Goal: Find specific page/section: Find specific page/section

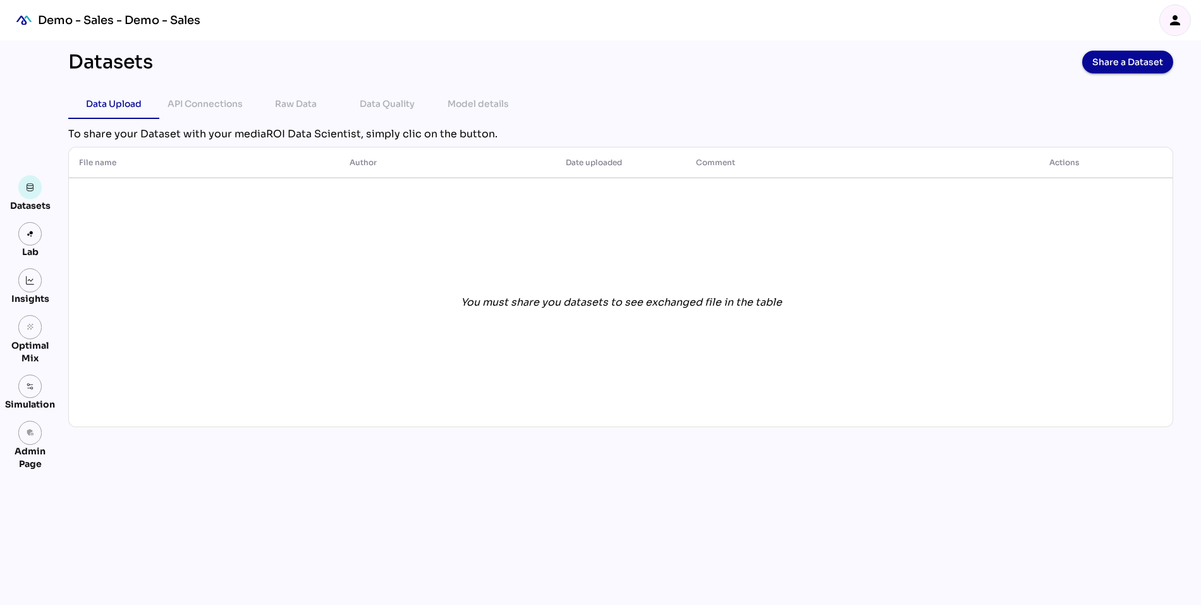
click at [1169, 11] on div "person" at bounding box center [1175, 20] width 30 height 30
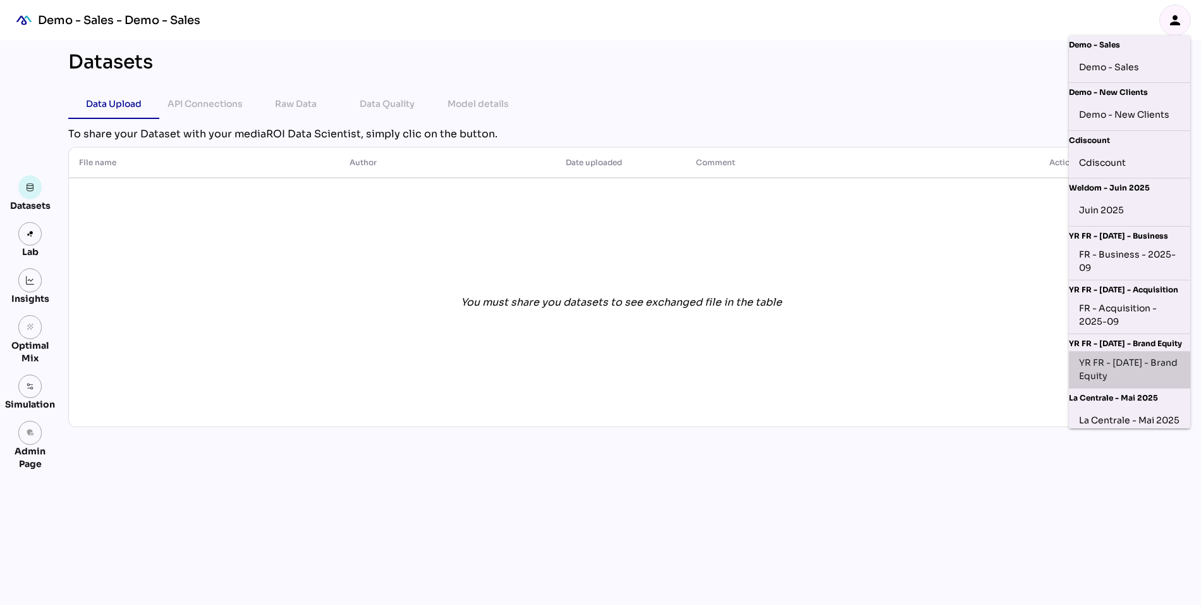
click at [1125, 371] on div "YR FR - Sep 2025 - Brand Equity" at bounding box center [1129, 369] width 101 height 27
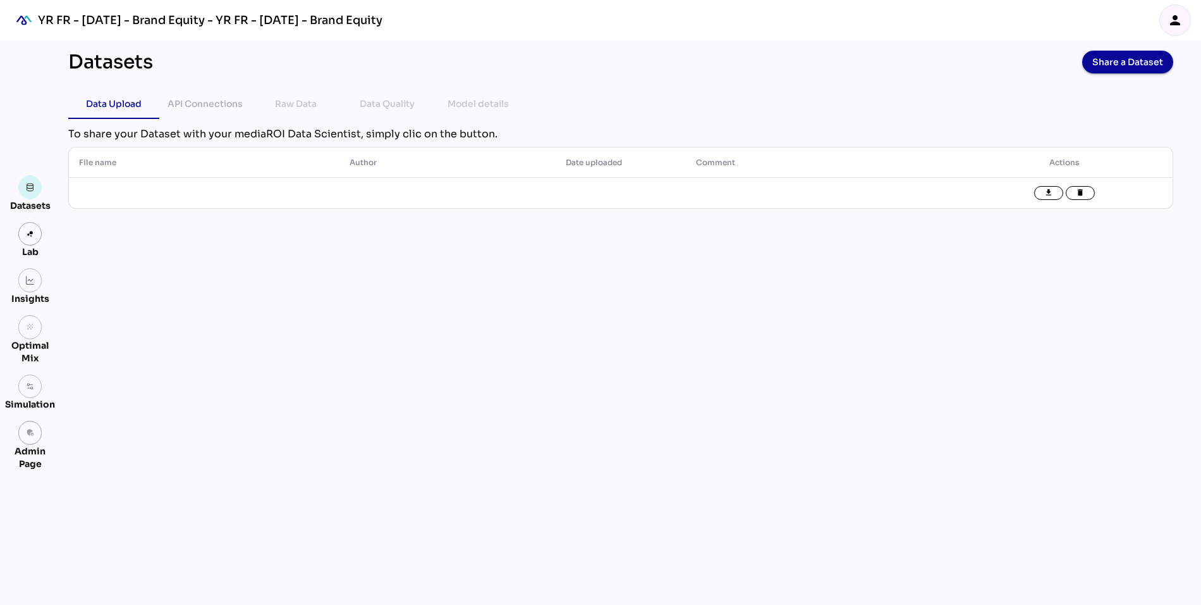
click at [1167, 18] on div "person" at bounding box center [1175, 20] width 30 height 30
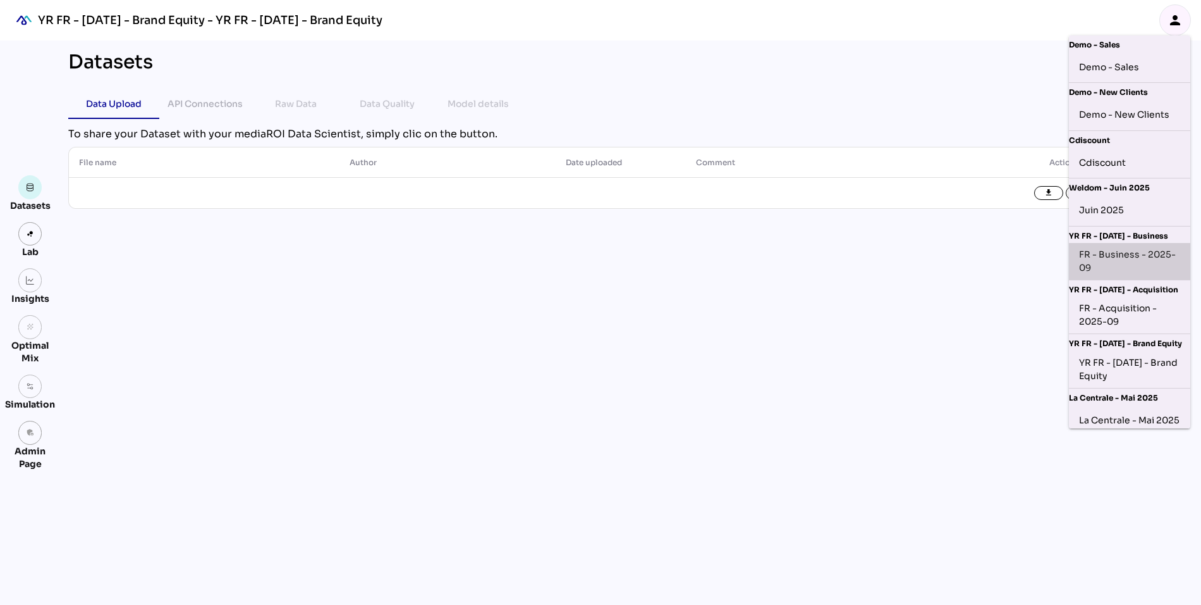
click at [1126, 243] on div "FR - Business - 2025-09" at bounding box center [1129, 261] width 121 height 37
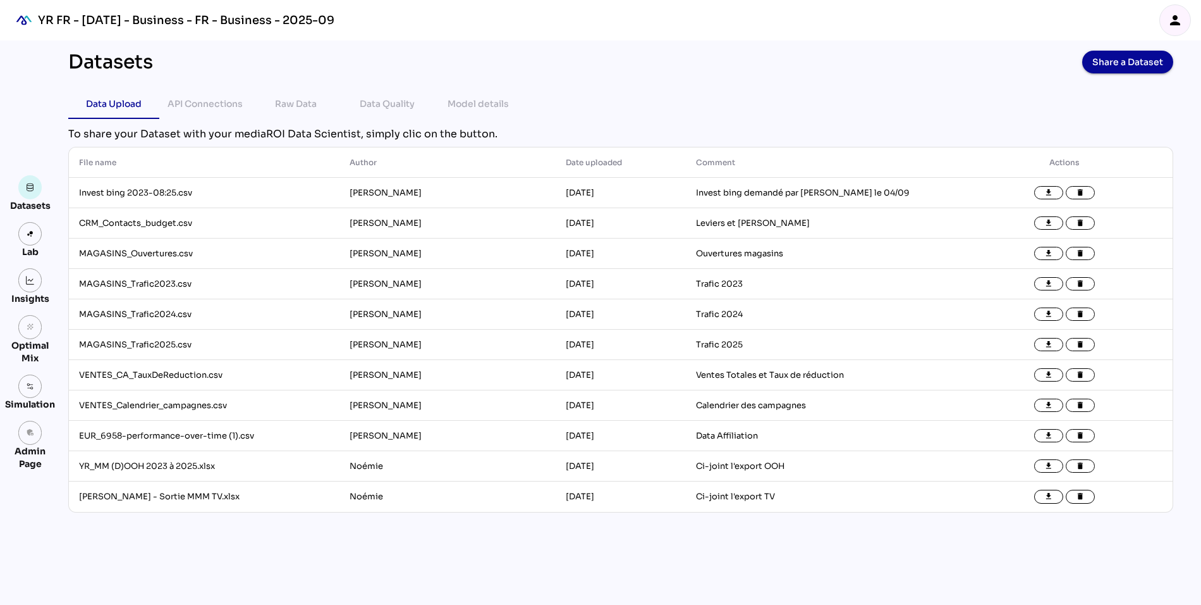
click at [28, 283] on img at bounding box center [30, 280] width 9 height 9
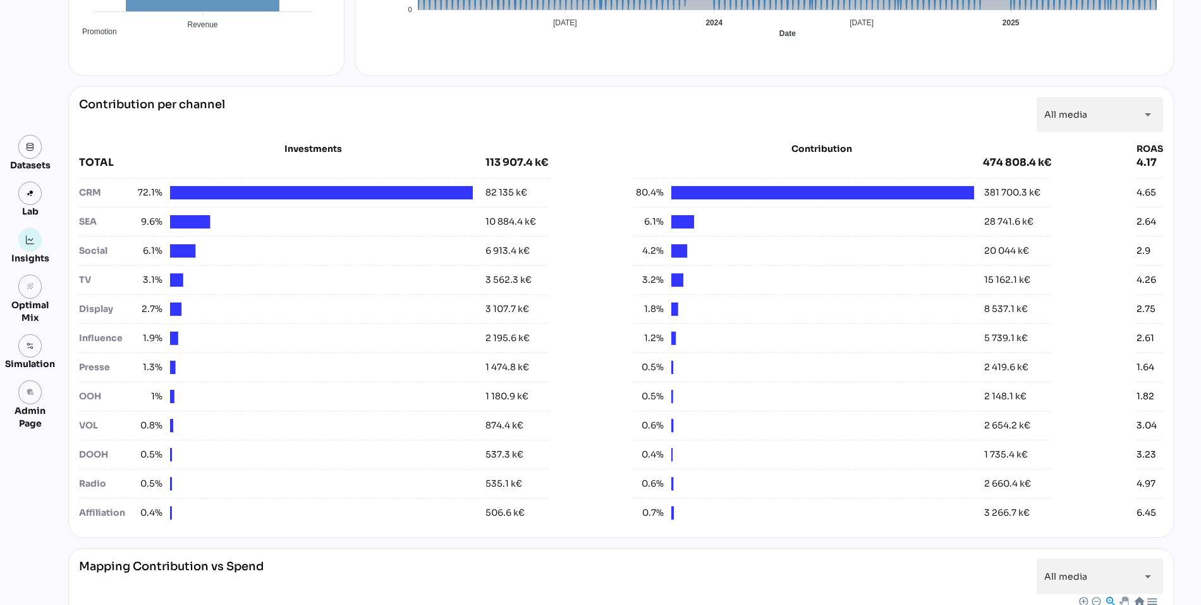
scroll to position [408, 0]
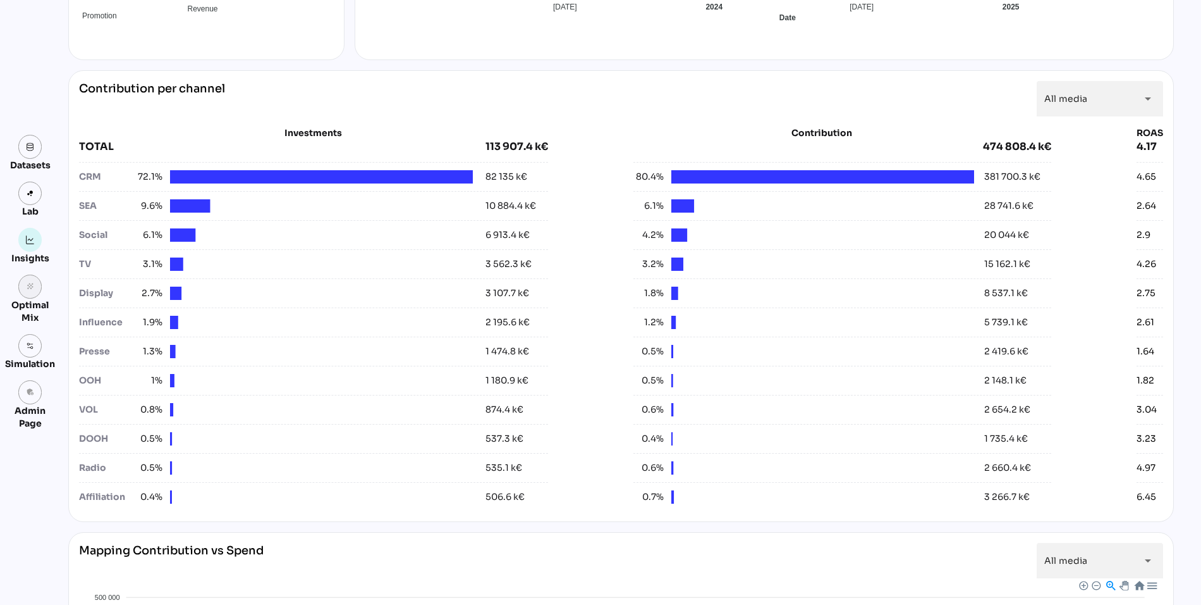
click at [30, 296] on link "grain" at bounding box center [30, 286] width 24 height 24
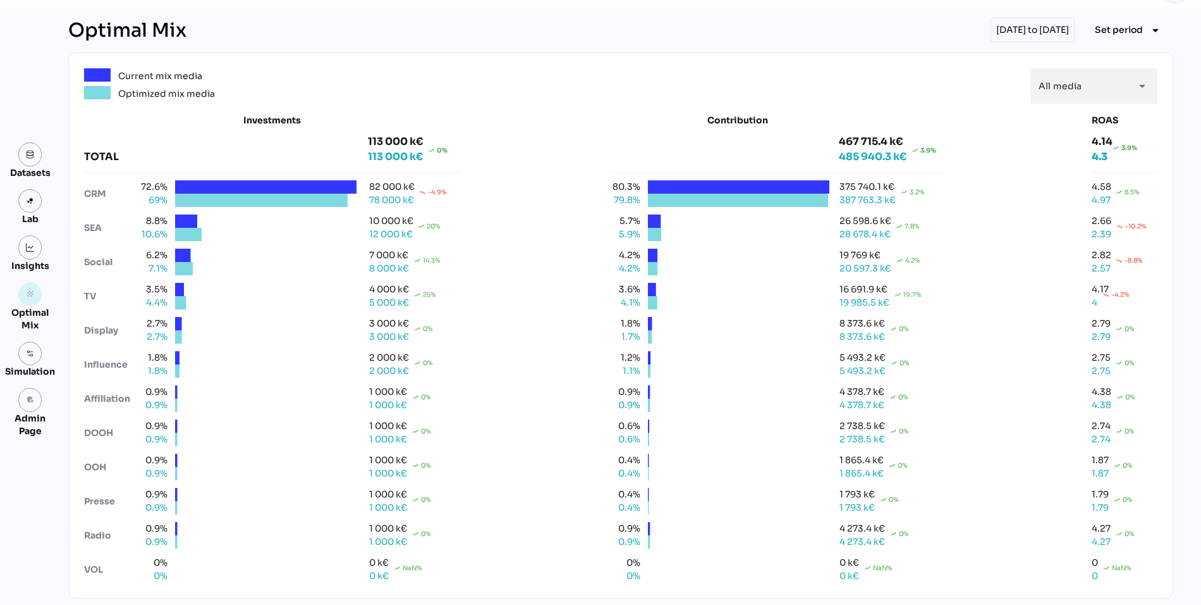
scroll to position [35, 0]
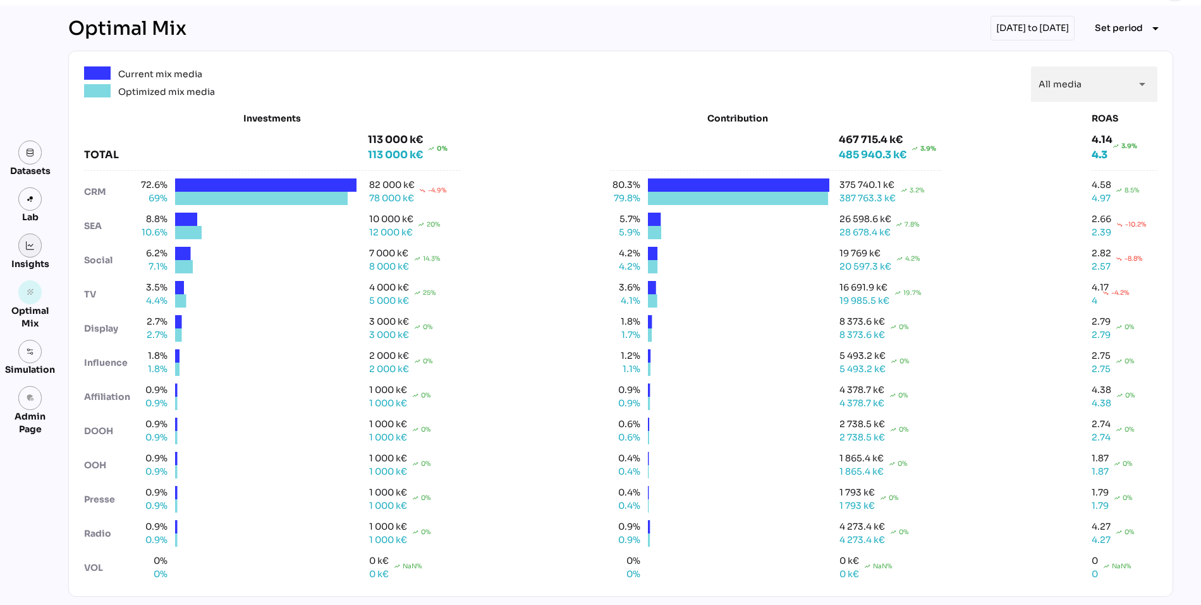
click at [28, 238] on link at bounding box center [30, 245] width 24 height 24
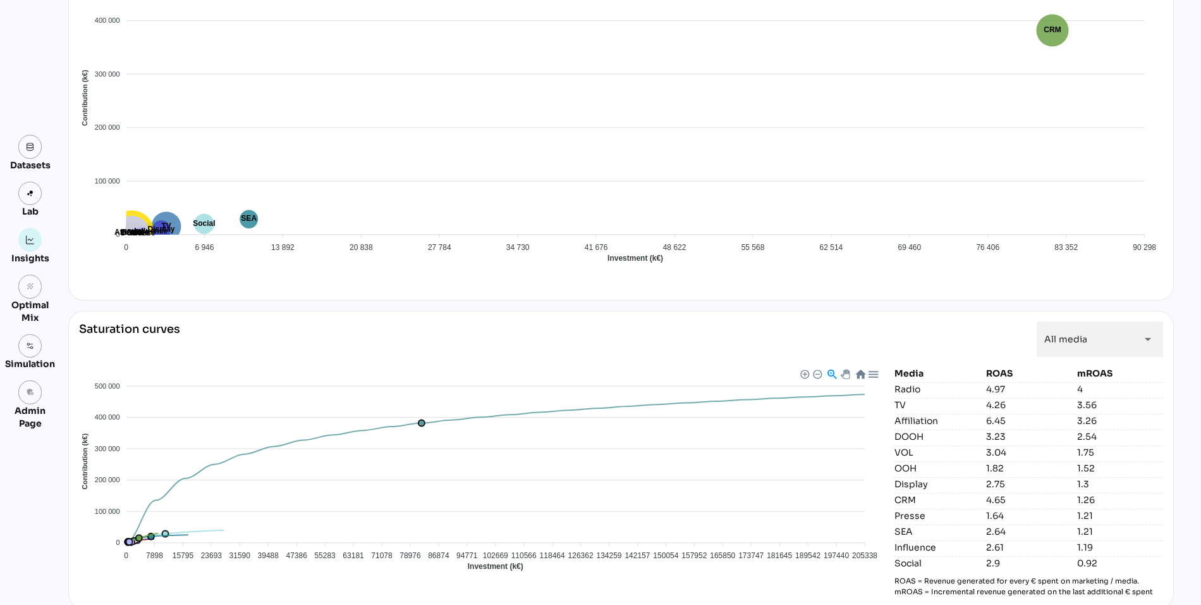
scroll to position [1044, 0]
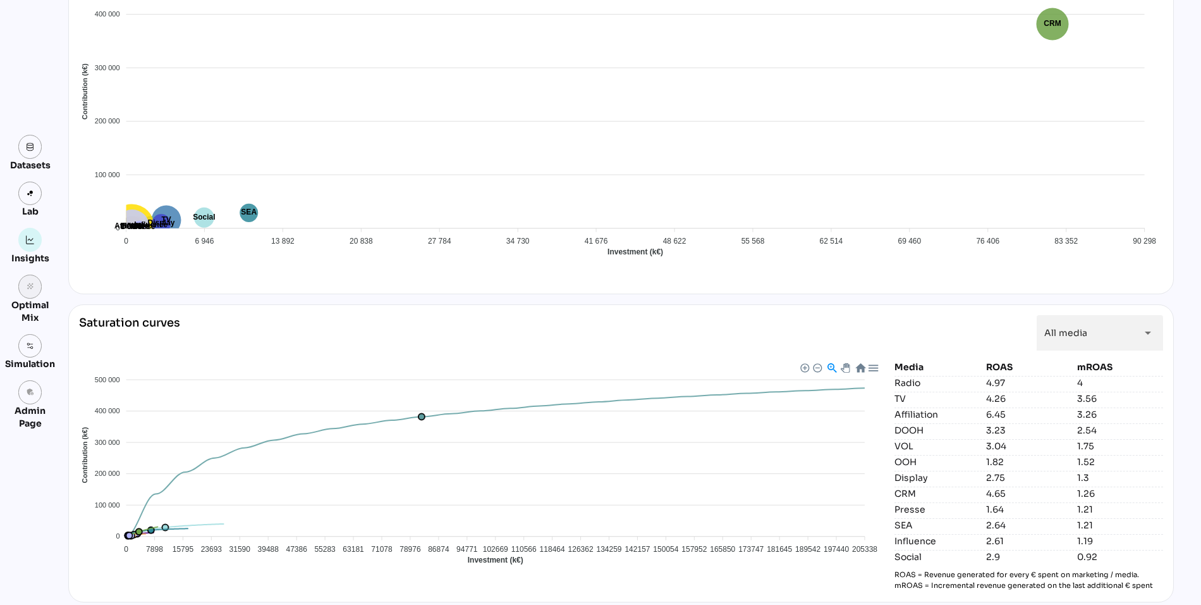
click at [32, 287] on icon "grain" at bounding box center [30, 286] width 9 height 9
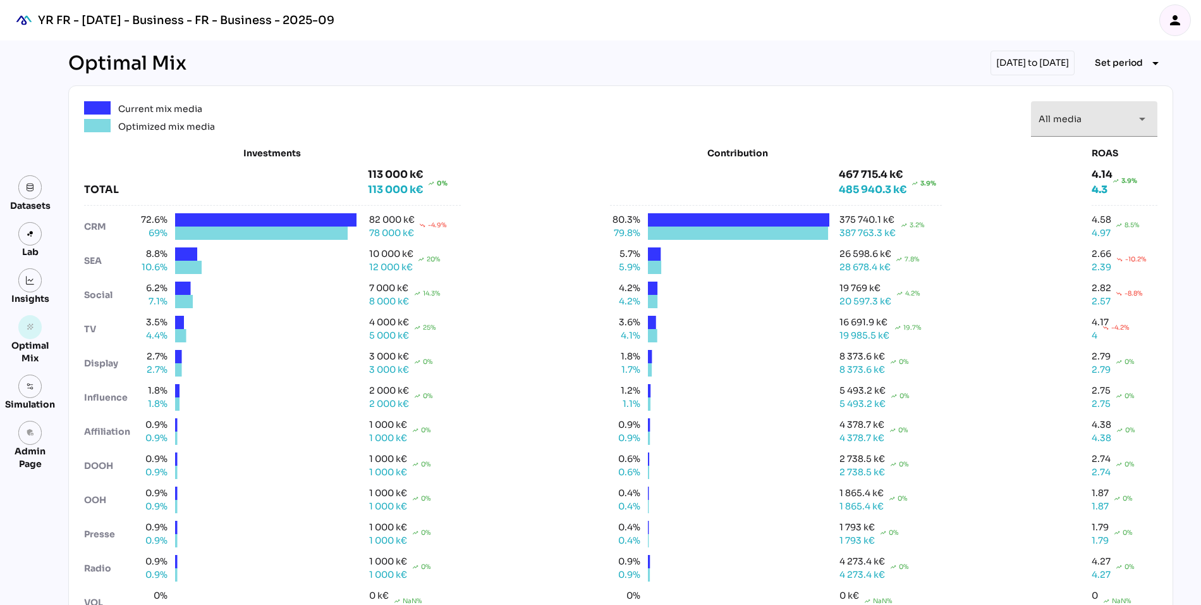
click at [1053, 124] on div "All media *********" at bounding box center [1083, 118] width 89 height 35
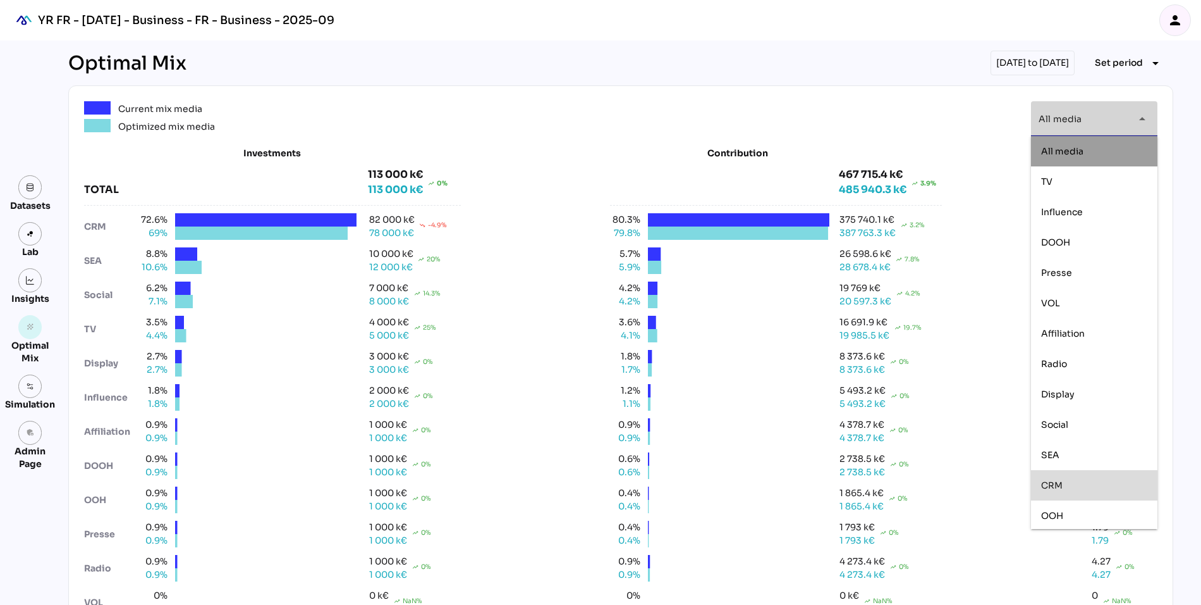
click at [1053, 476] on div "CRM" at bounding box center [1094, 485] width 106 height 20
type input "***"
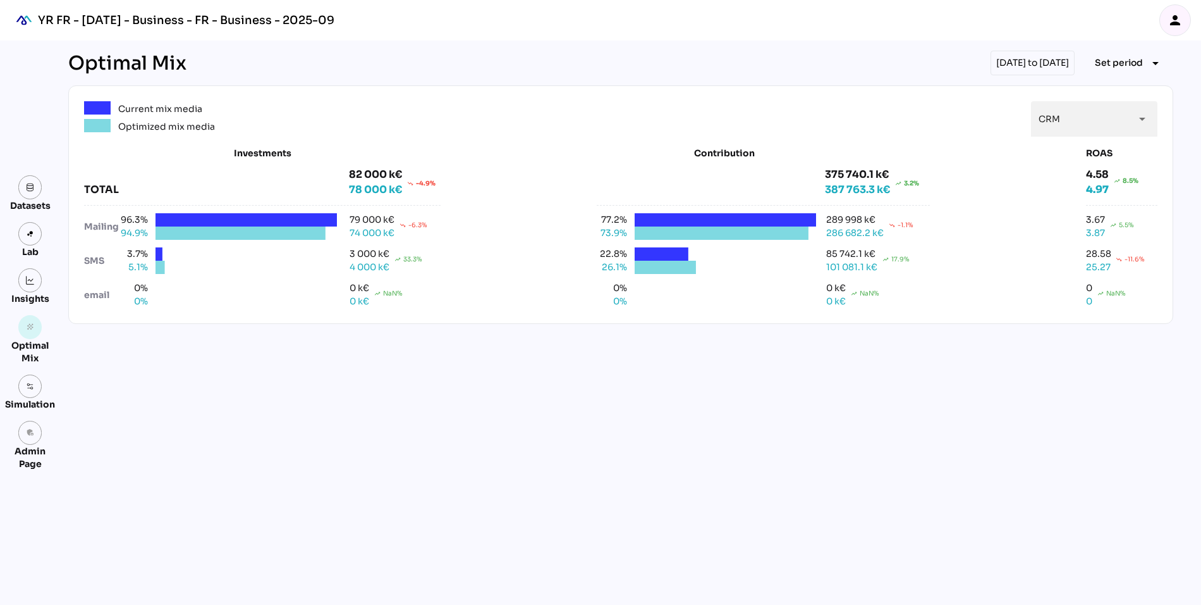
click at [27, 293] on div "Insights" at bounding box center [30, 298] width 38 height 13
click at [28, 276] on img at bounding box center [30, 280] width 9 height 9
